Goal: Find specific page/section: Find specific page/section

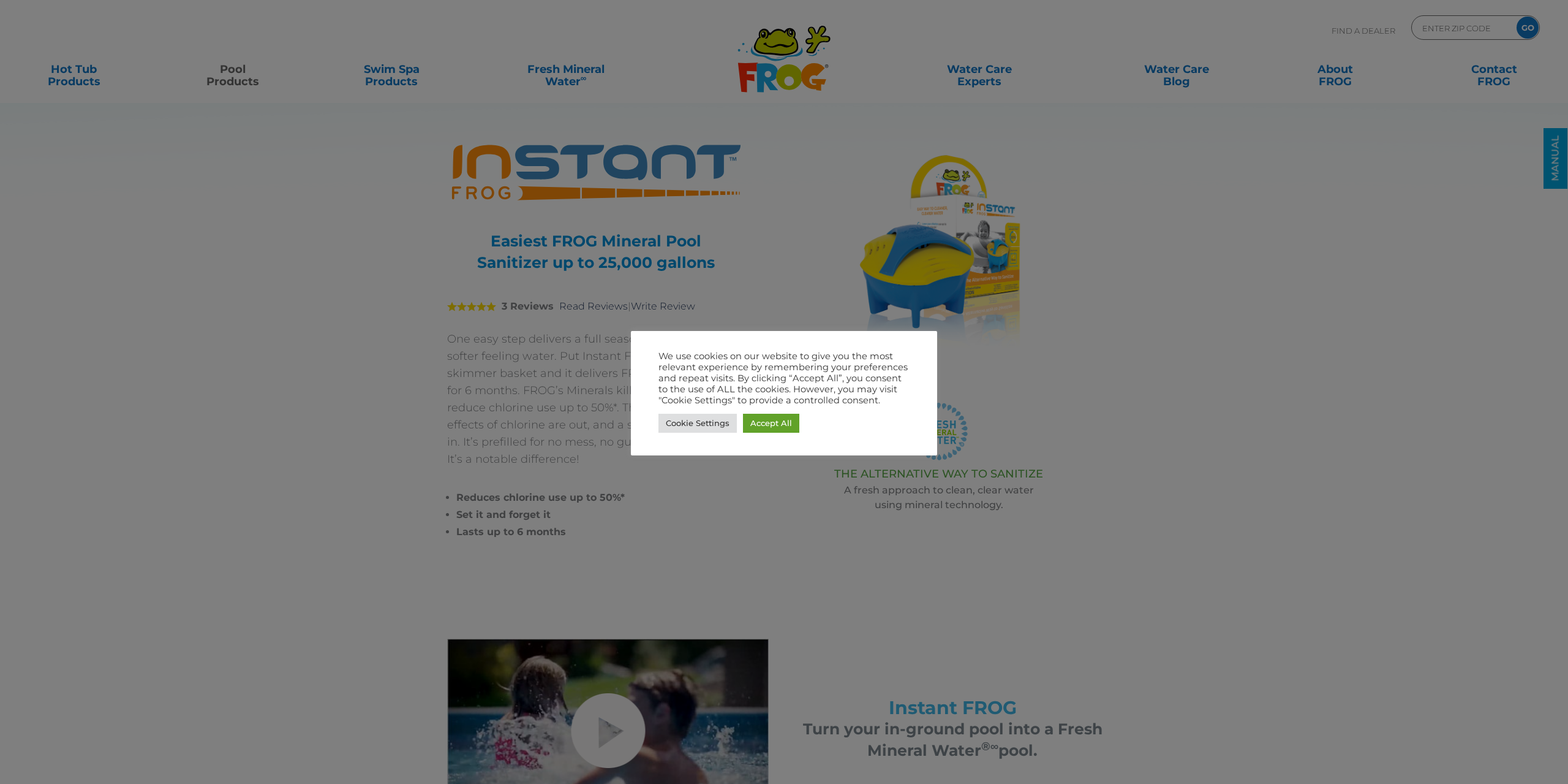
click at [993, 352] on div at bounding box center [784, 392] width 1568 height 784
click at [685, 424] on link "Cookie Settings" at bounding box center [697, 423] width 78 height 19
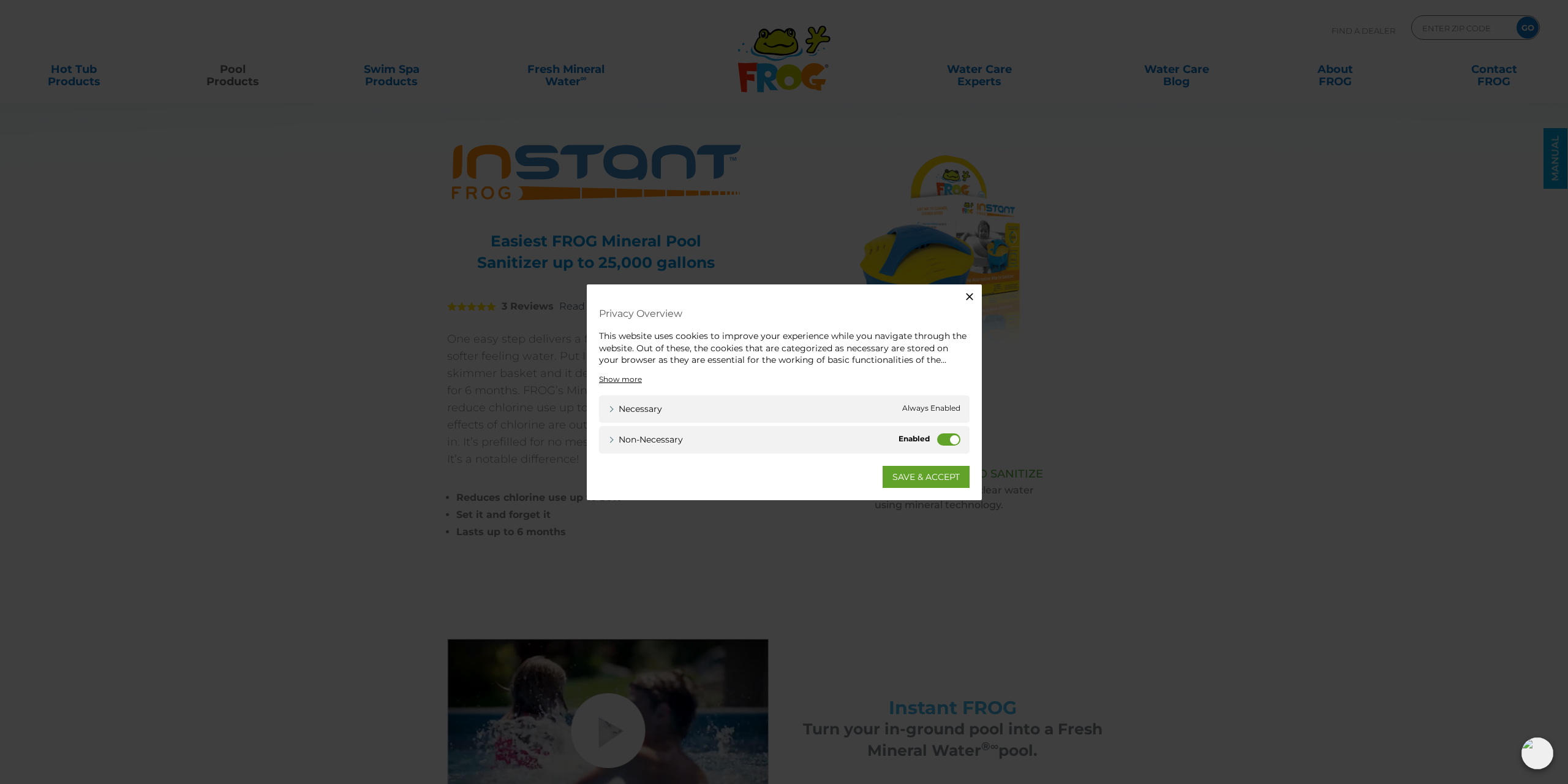
click at [936, 440] on div "Non-necessary Non-necessary" at bounding box center [784, 439] width 371 height 28
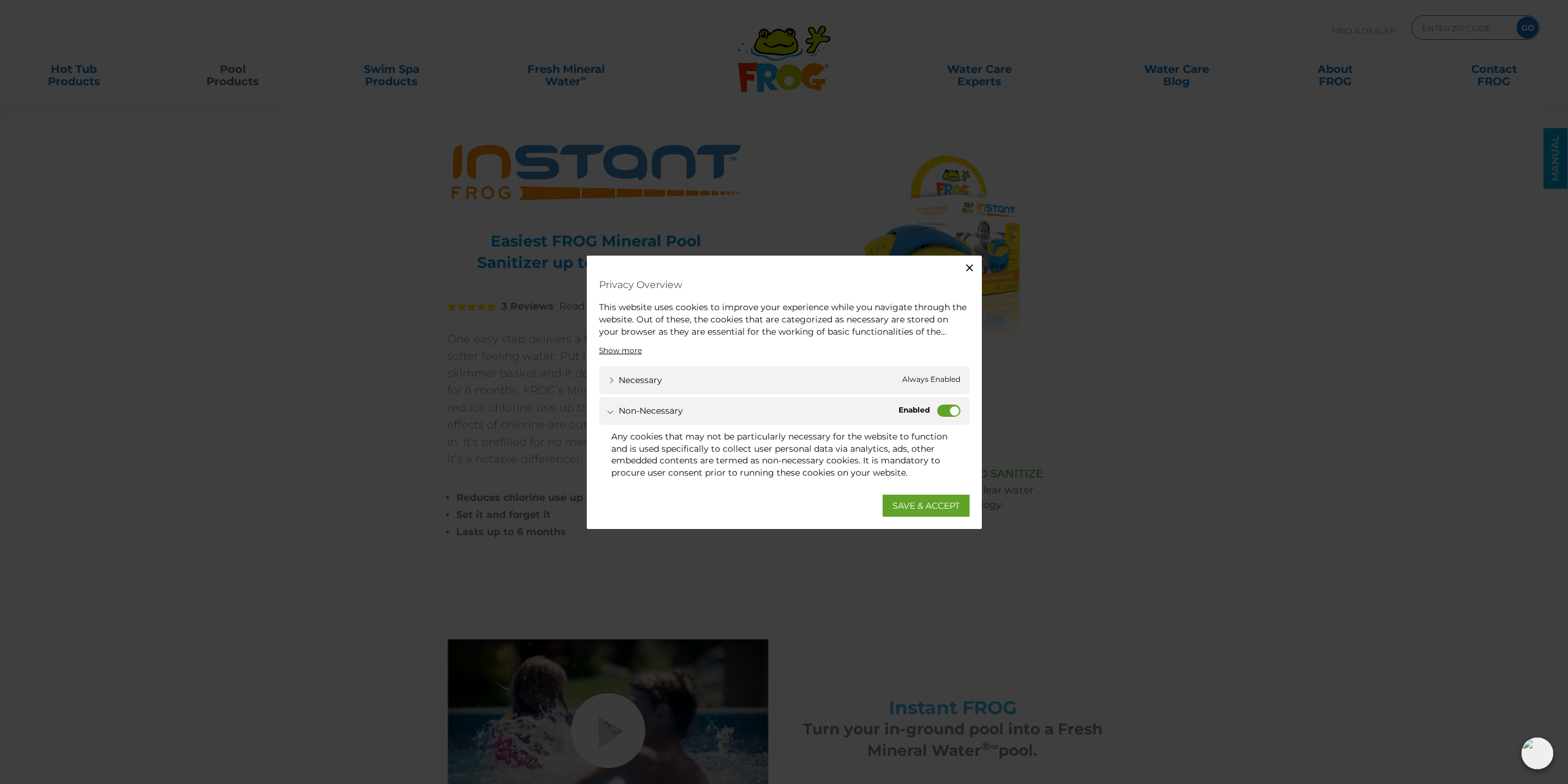
click at [943, 416] on label "Non-necessary" at bounding box center [949, 411] width 23 height 12
click at [0, 0] on input "Non-necessary" at bounding box center [0, 0] width 0 height 0
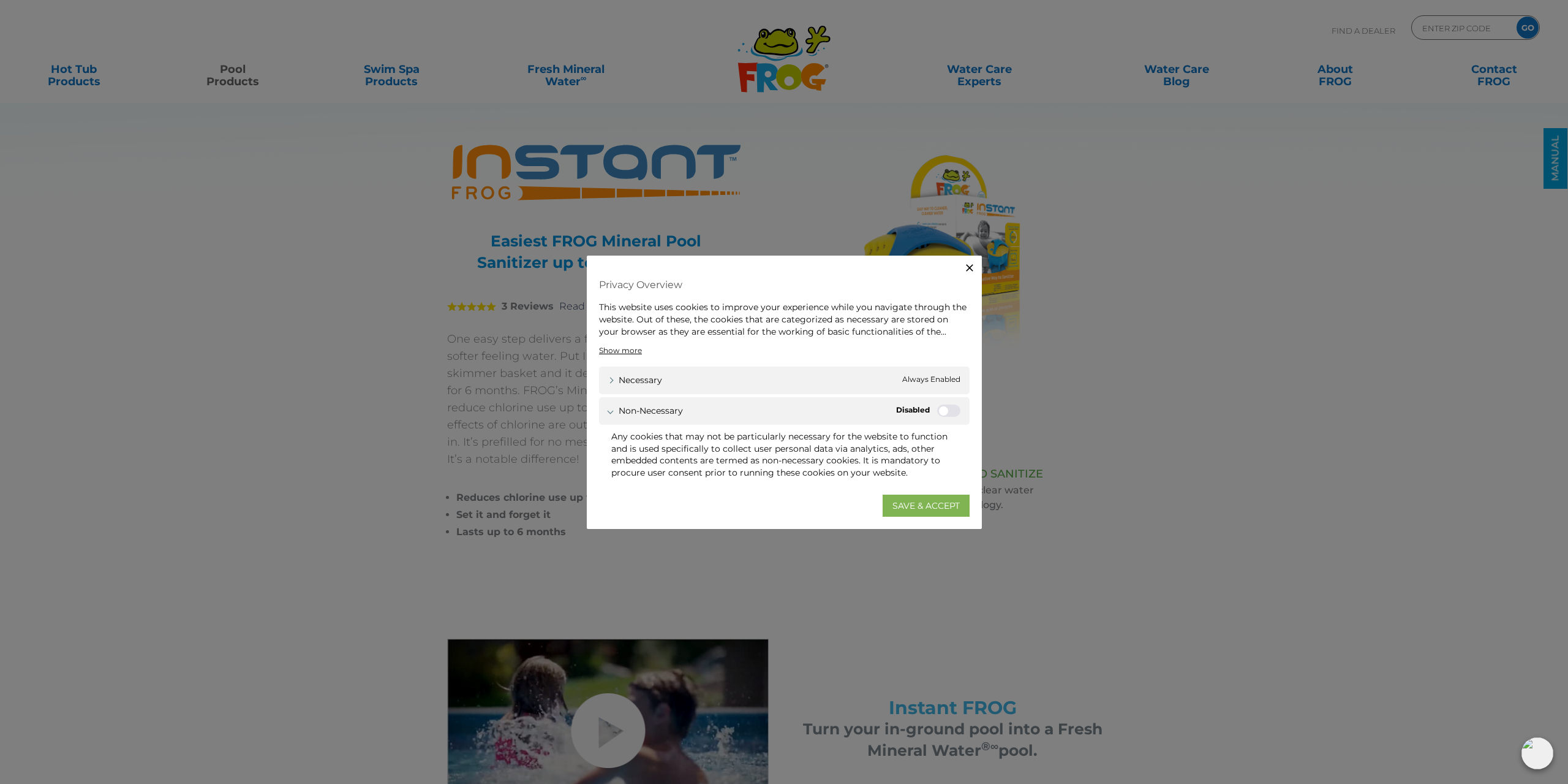
click at [913, 505] on link "SAVE & ACCEPT" at bounding box center [926, 505] width 87 height 22
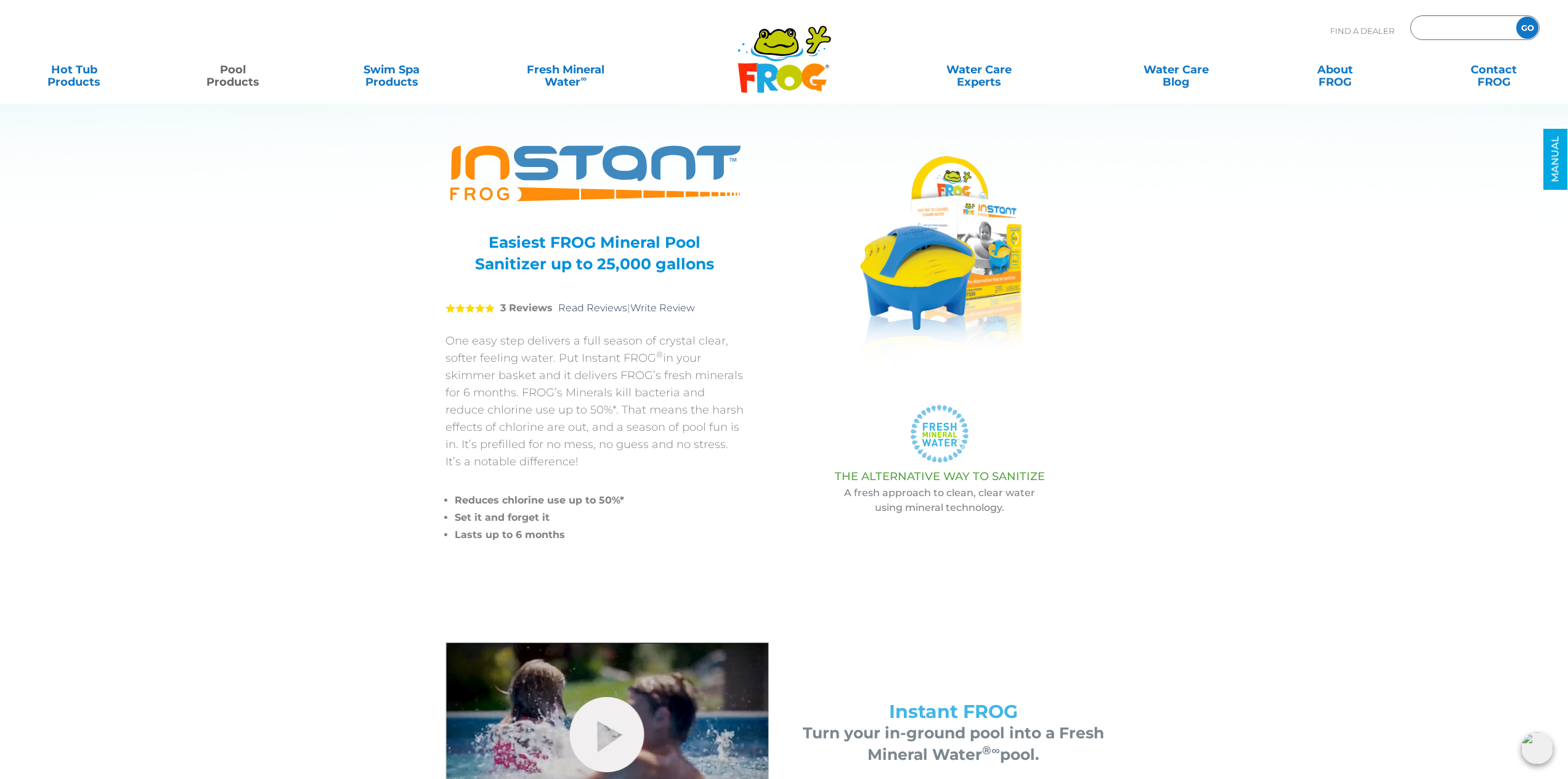
click at [1445, 21] on input "Zip Code Form" at bounding box center [1462, 28] width 83 height 18
type input "85087"
click at [1527, 25] on input "GO" at bounding box center [1527, 28] width 22 height 22
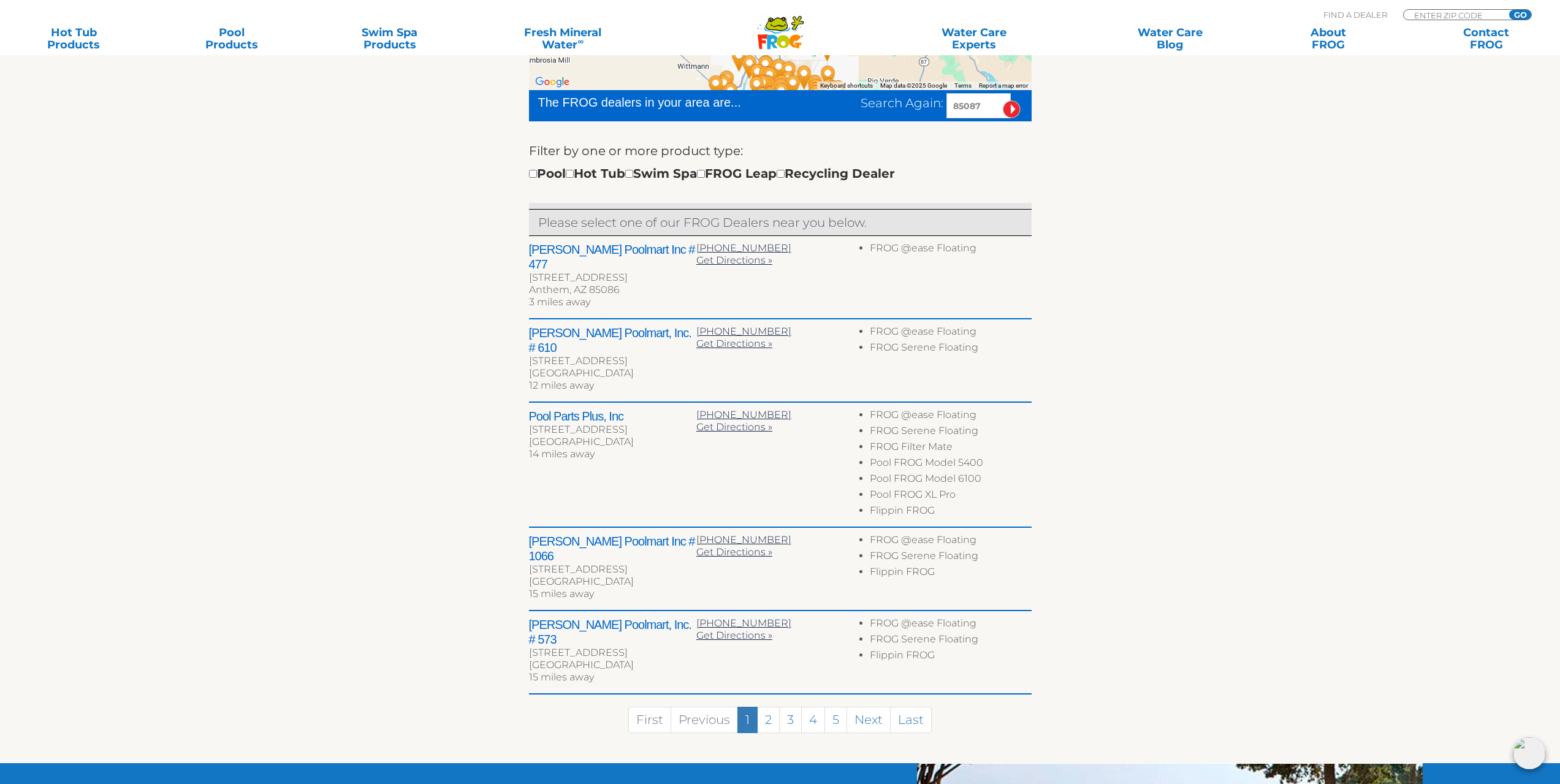
scroll to position [429, 0]
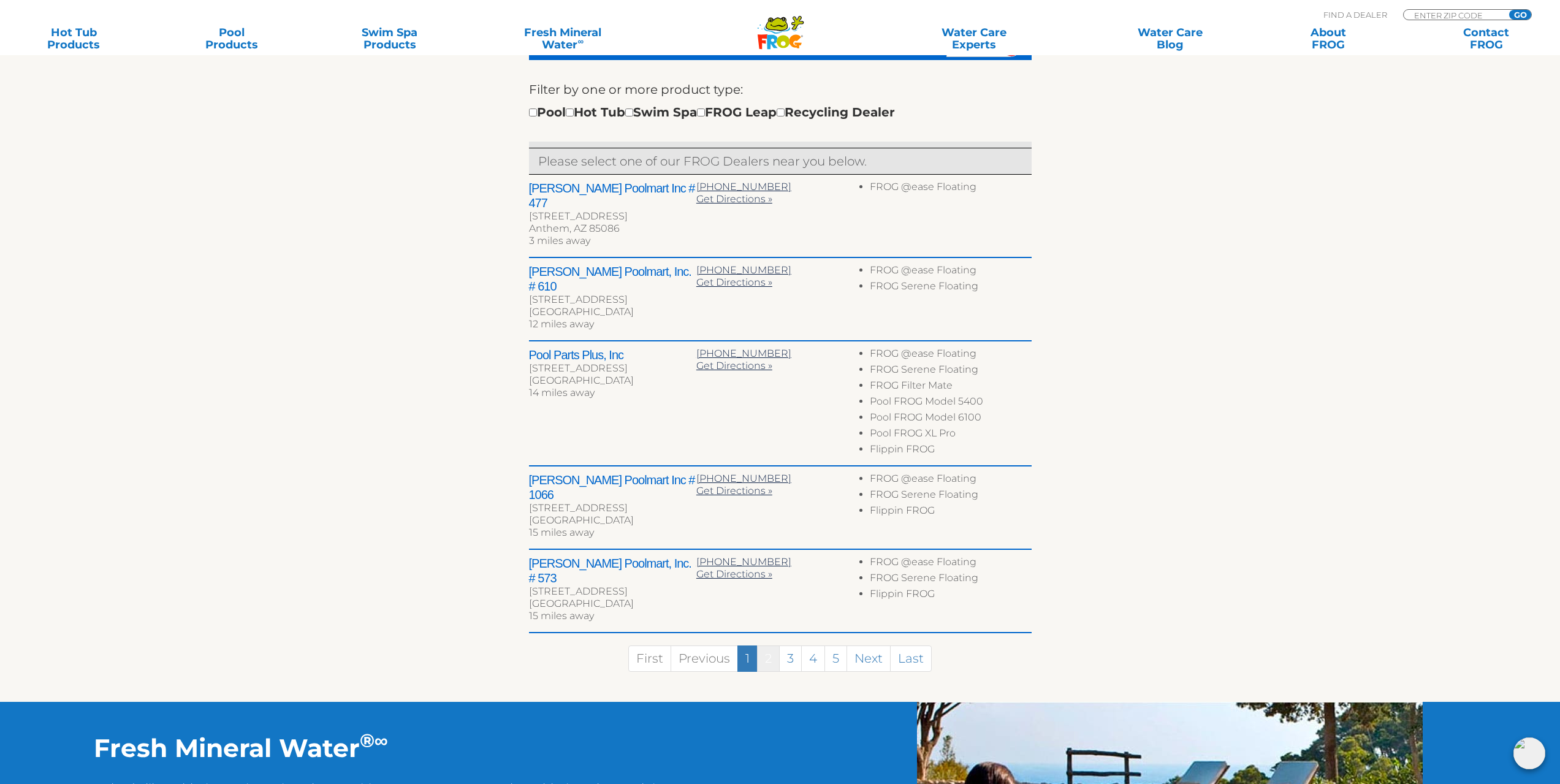
click at [771, 645] on link "2" at bounding box center [768, 659] width 22 height 27
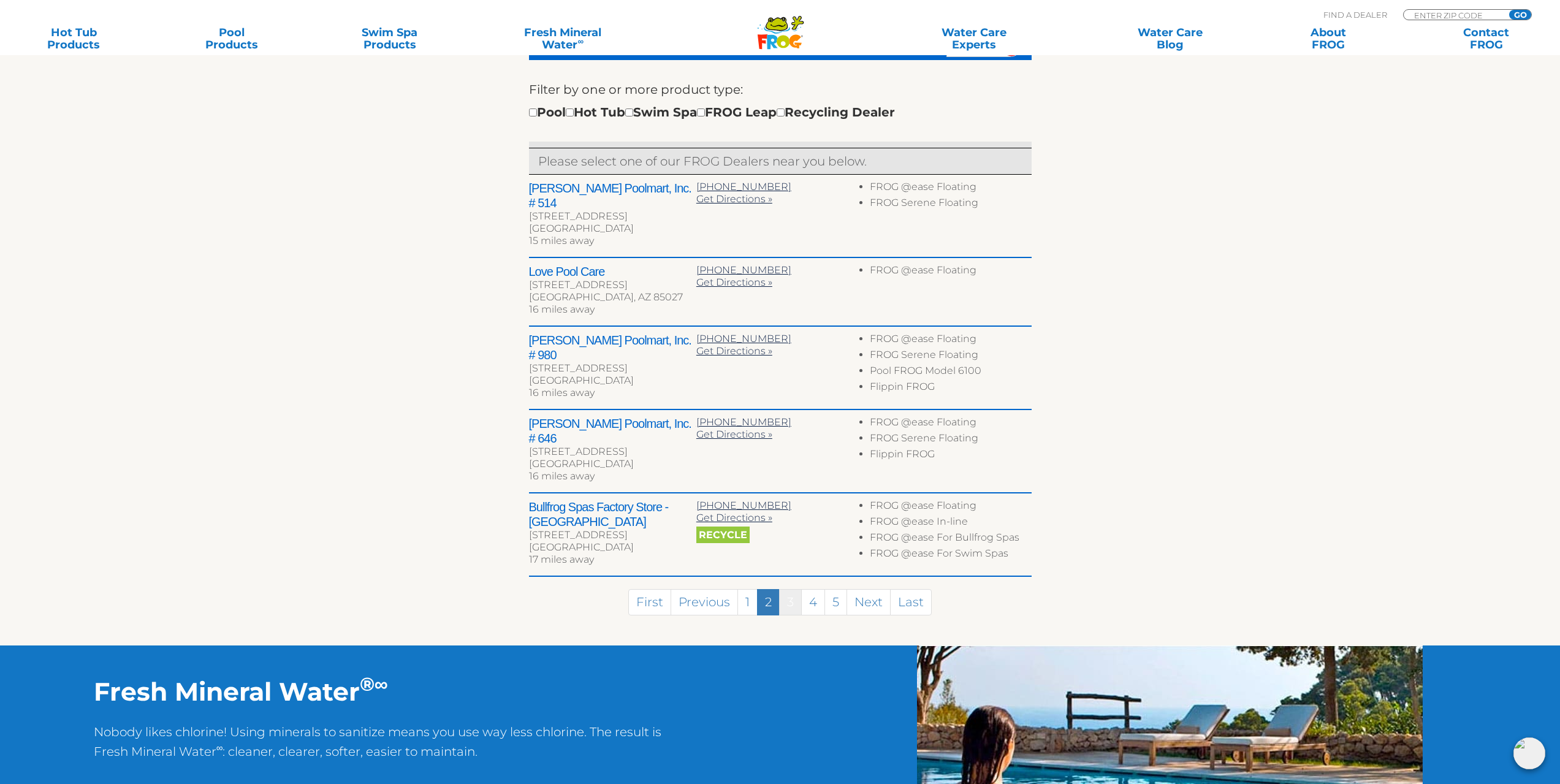
click at [790, 589] on link "3" at bounding box center [789, 602] width 22 height 27
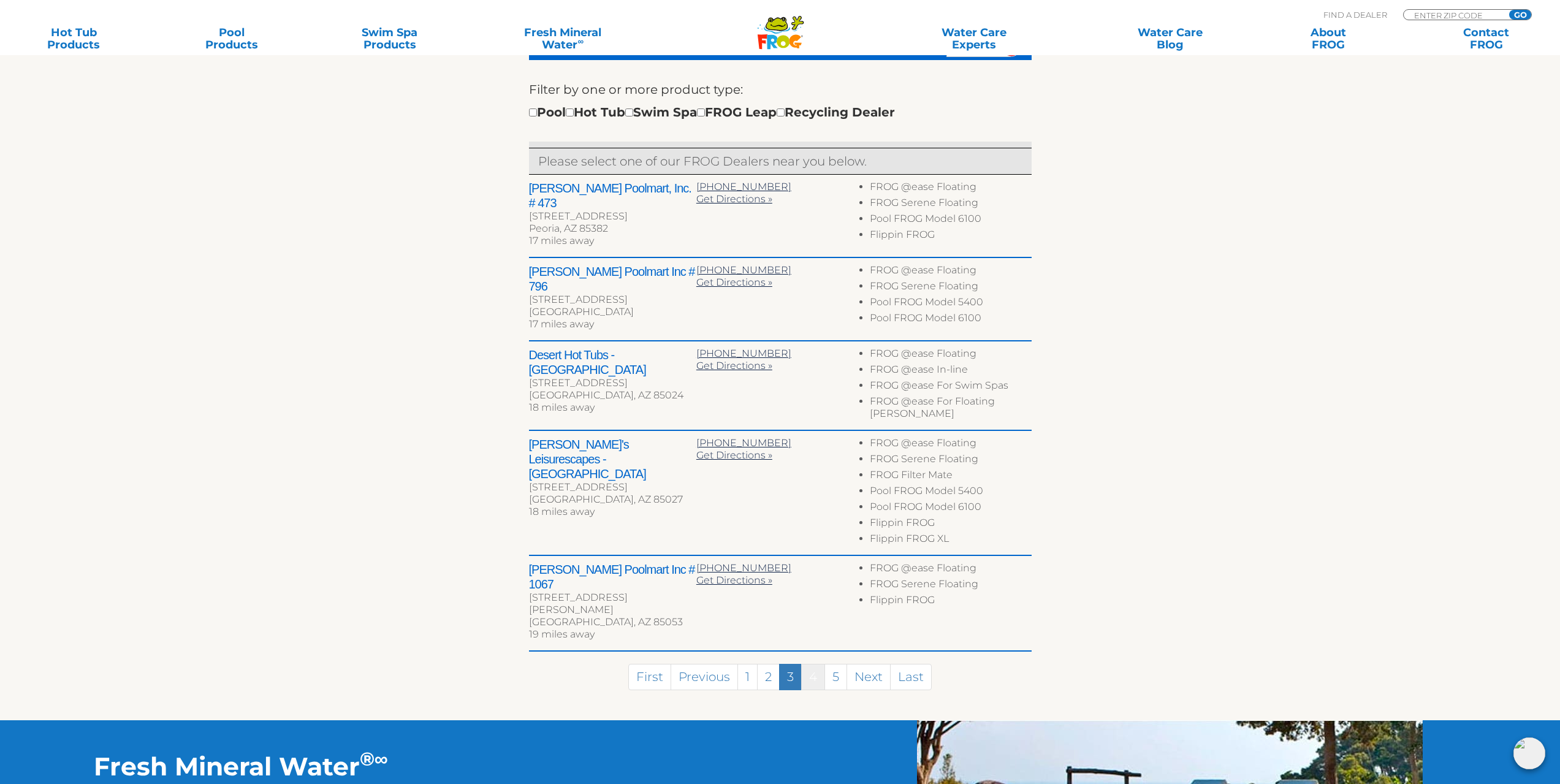
click at [811, 664] on link "4" at bounding box center [812, 677] width 24 height 27
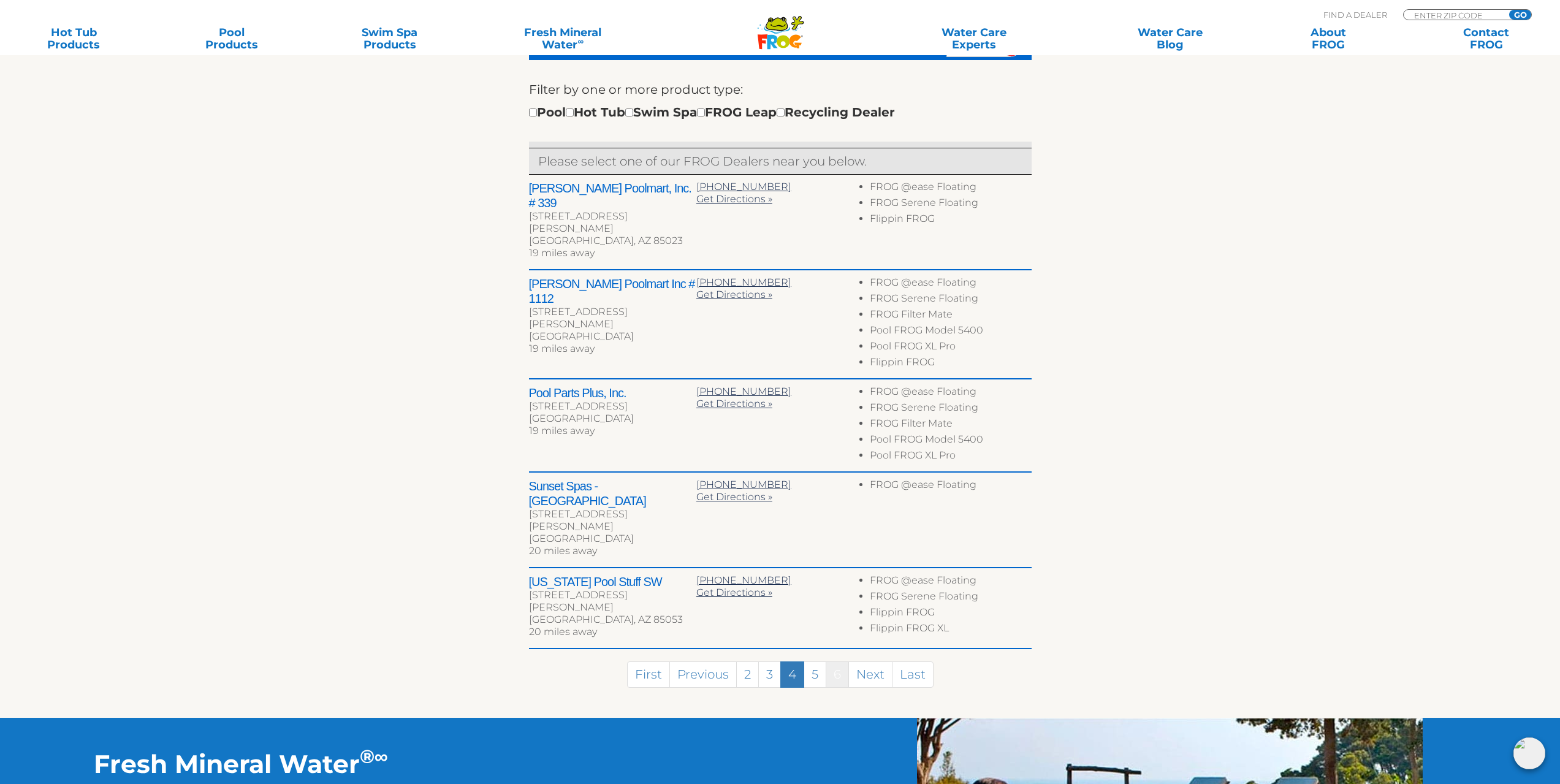
click at [840, 661] on link "6" at bounding box center [837, 675] width 23 height 27
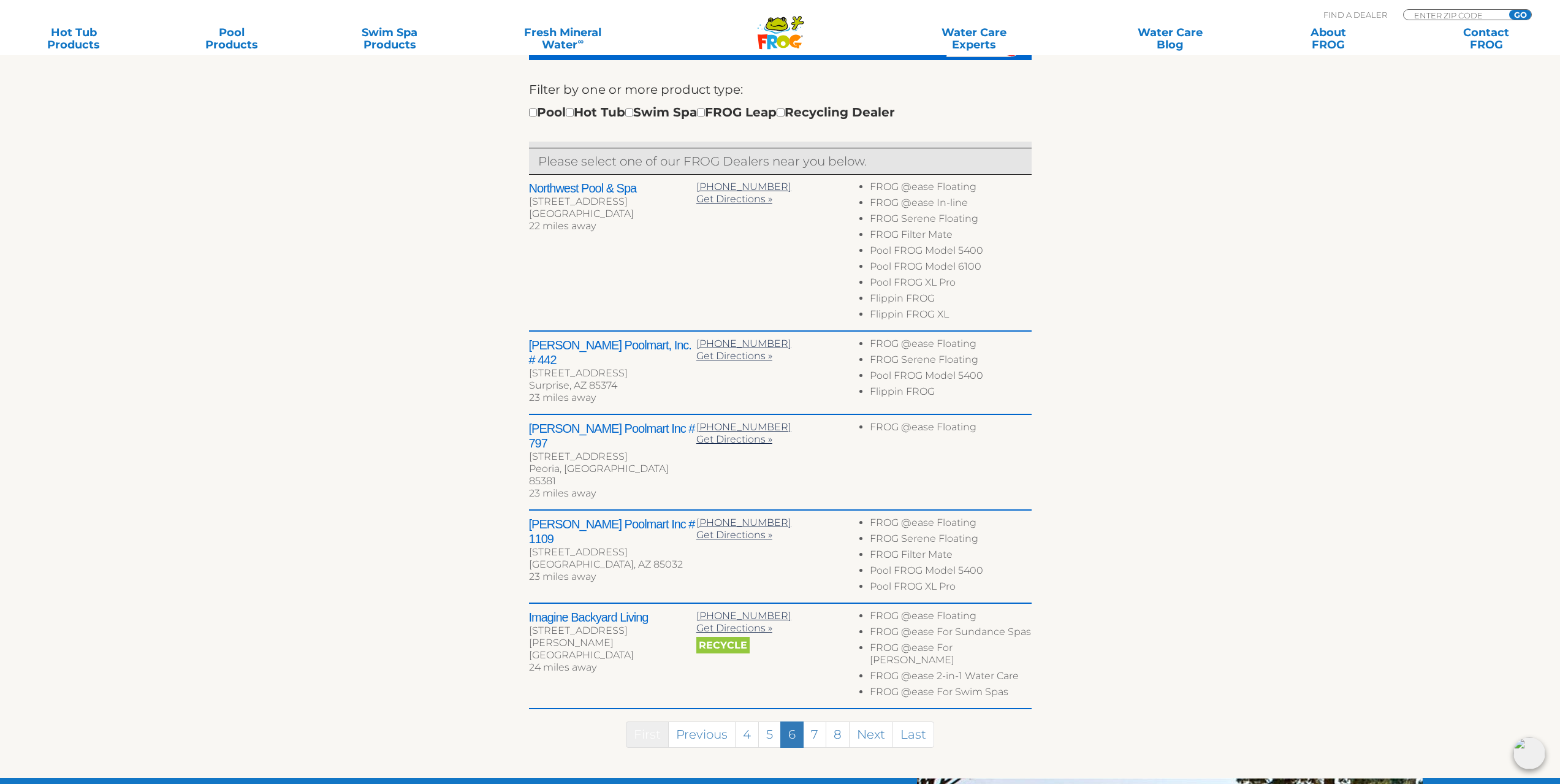
click at [640, 722] on link "First" at bounding box center [647, 735] width 43 height 27
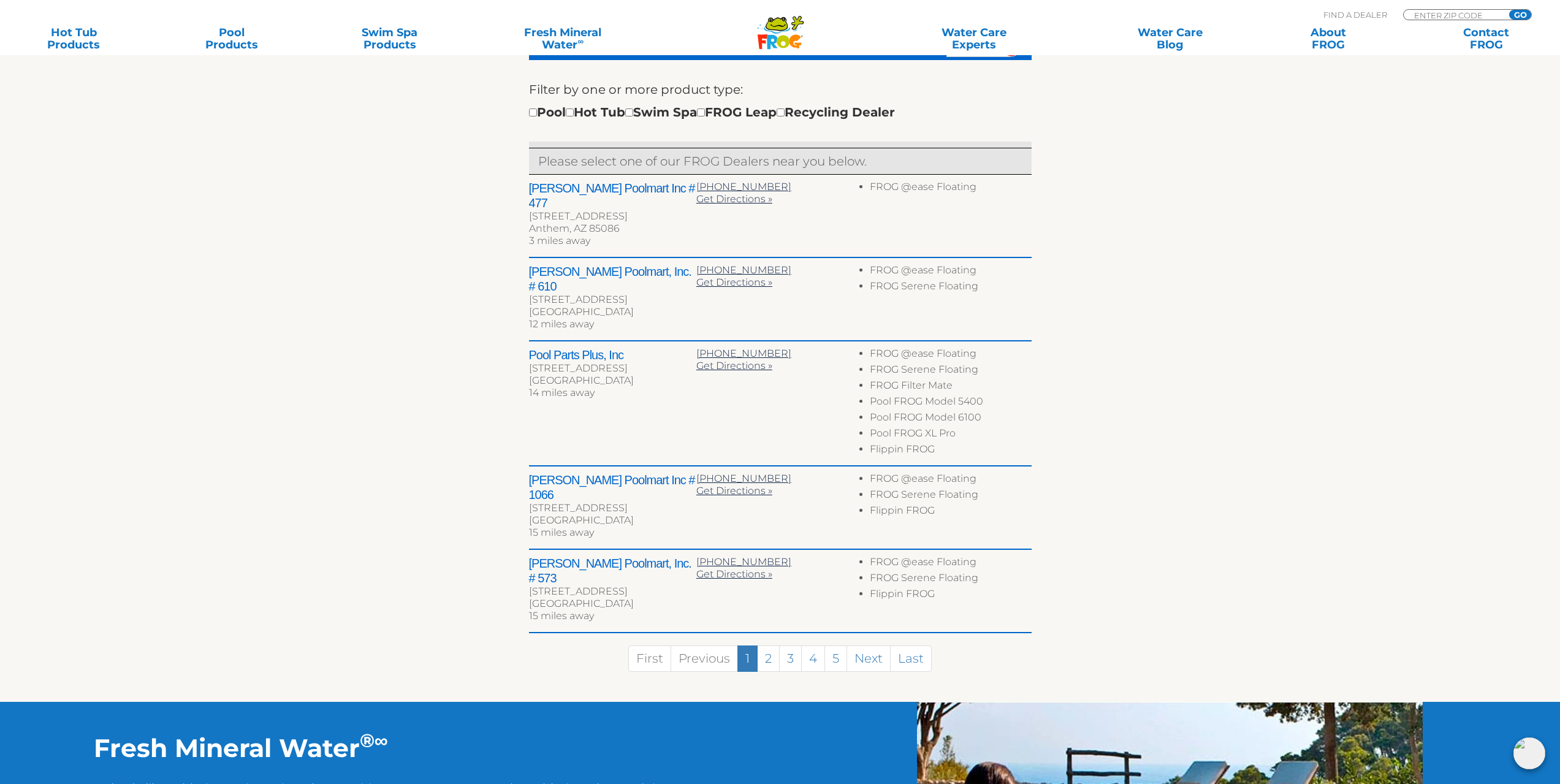
click at [748, 645] on link "1" at bounding box center [748, 659] width 20 height 27
click at [592, 192] on h2 "[PERSON_NAME] Poolmart Inc # 477" at bounding box center [612, 195] width 167 height 29
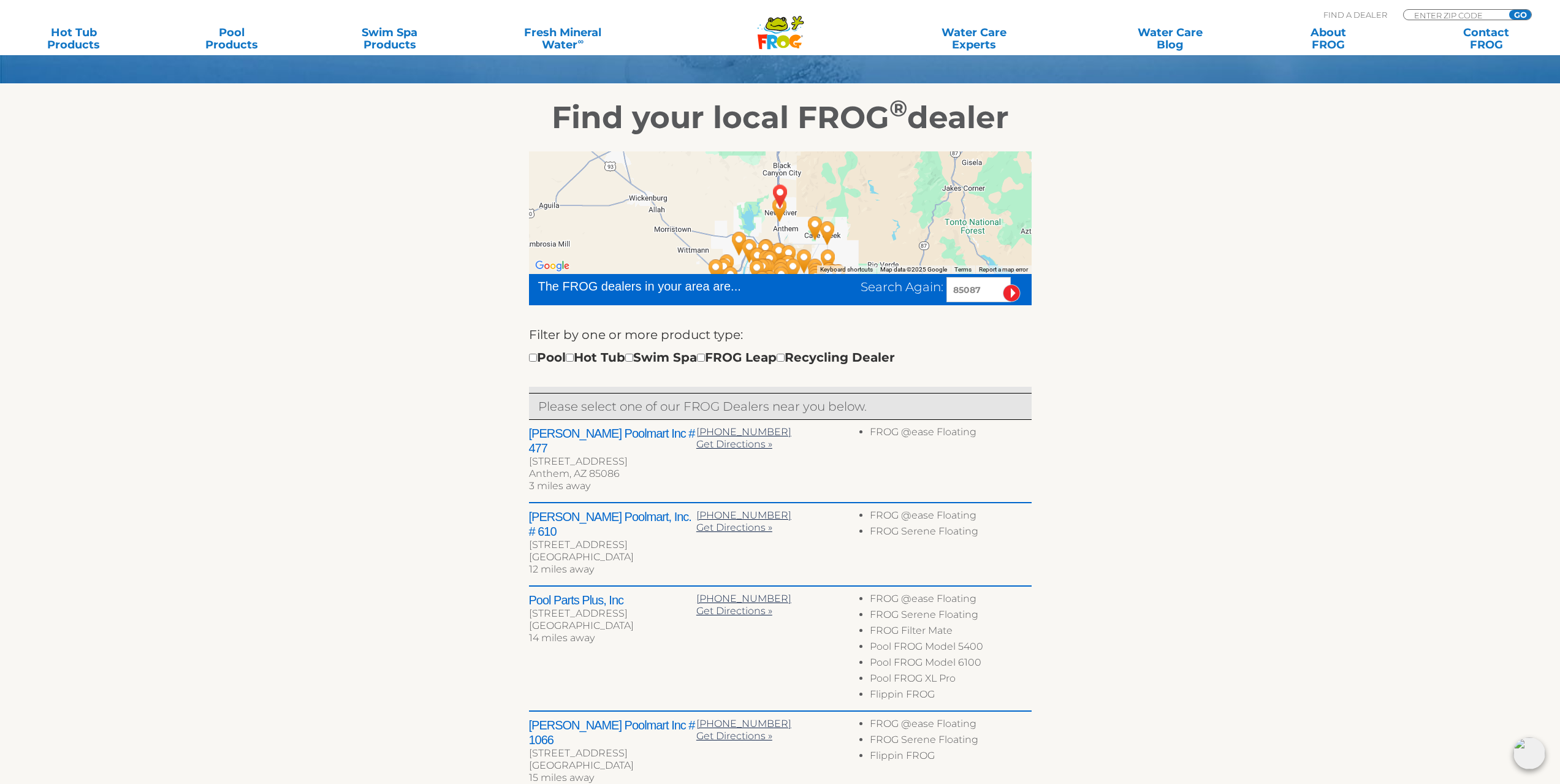
scroll to position [61, 0]
